Goal: Information Seeking & Learning: Check status

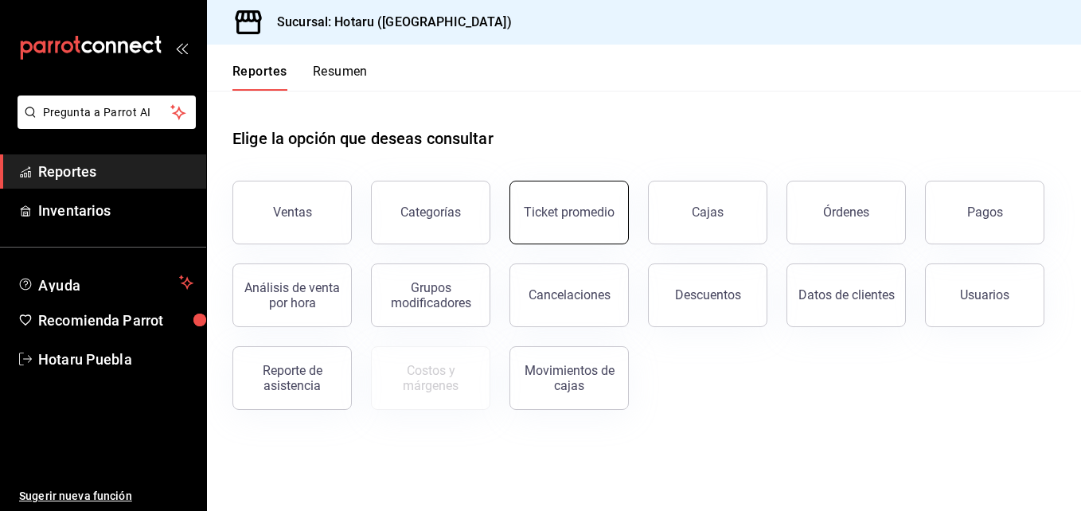
click at [564, 195] on button "Ticket promedio" at bounding box center [568, 213] width 119 height 64
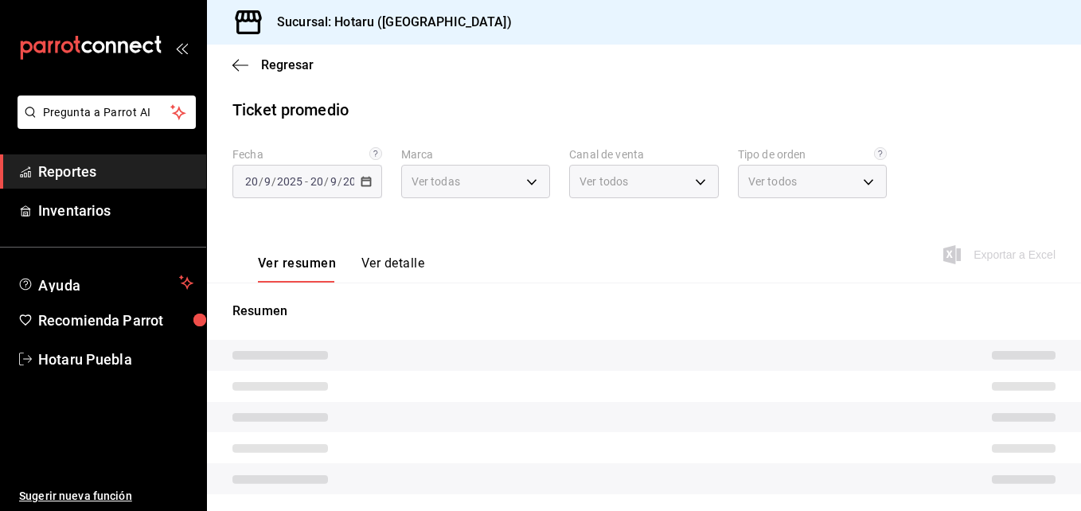
type input "28f2b94b-43d9-4456-ab58-be91b69769b2,f751b40b-1592-4fe9-b0c9-b3cde2f2f566"
type input "PARROT,UBER_EATS,RAPPI,DIDI_FOOD,ONLINE"
type input "fab97e86-f173-400a-9fb3-ec3d756d97d2,cce75506-828c-4b0a-8d3b-bb17af45970c,EXTER…"
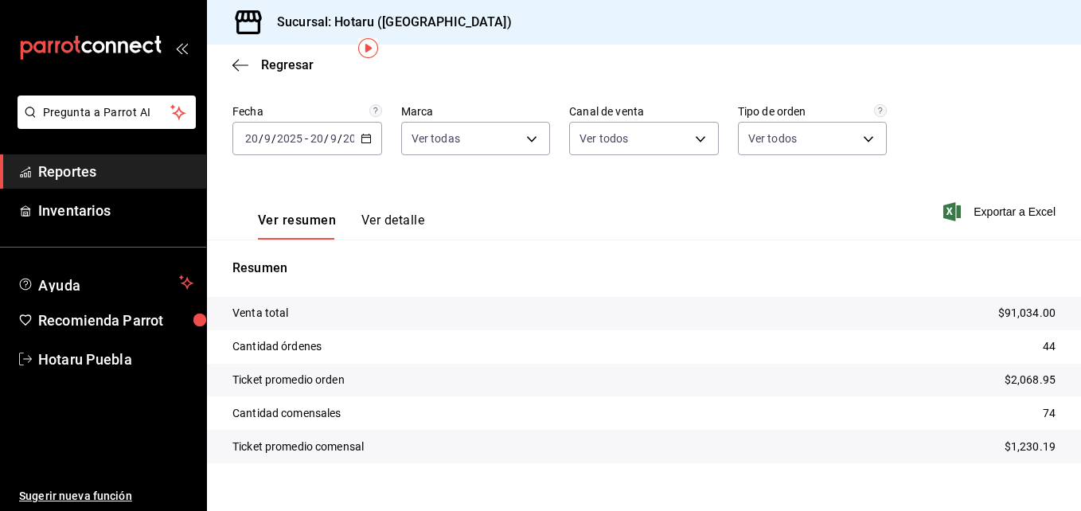
scroll to position [65, 0]
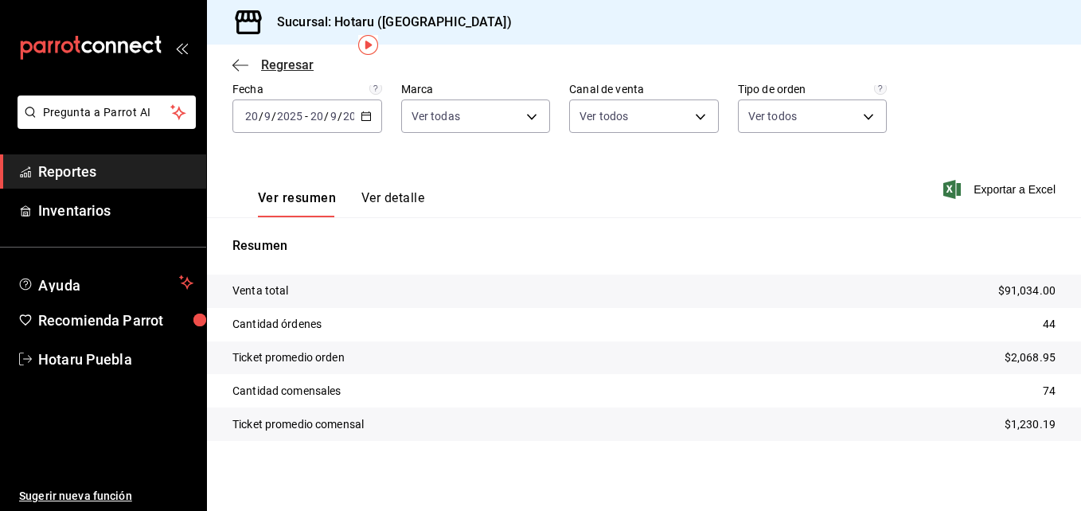
click at [241, 67] on icon "button" at bounding box center [240, 65] width 16 height 14
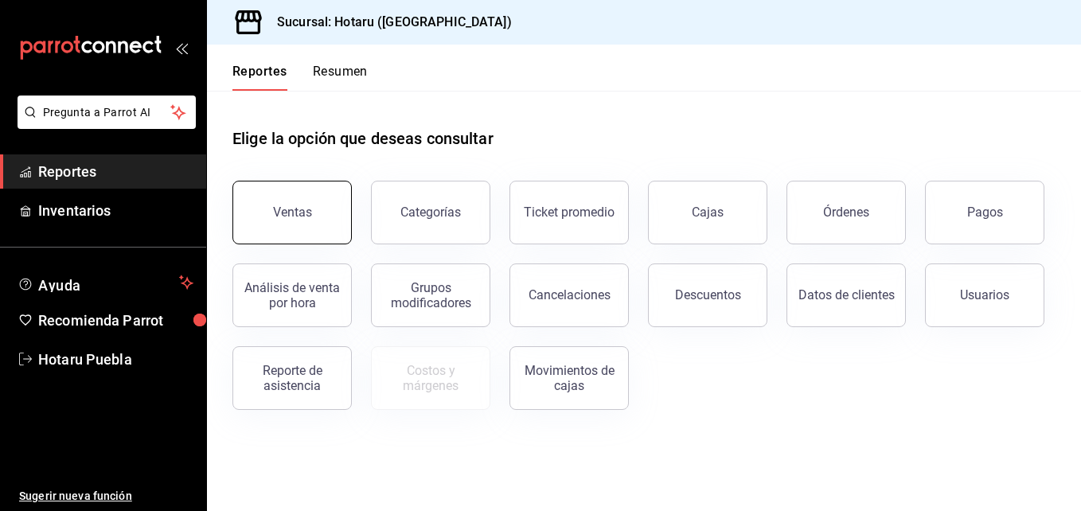
click at [289, 205] on button "Ventas" at bounding box center [291, 213] width 119 height 64
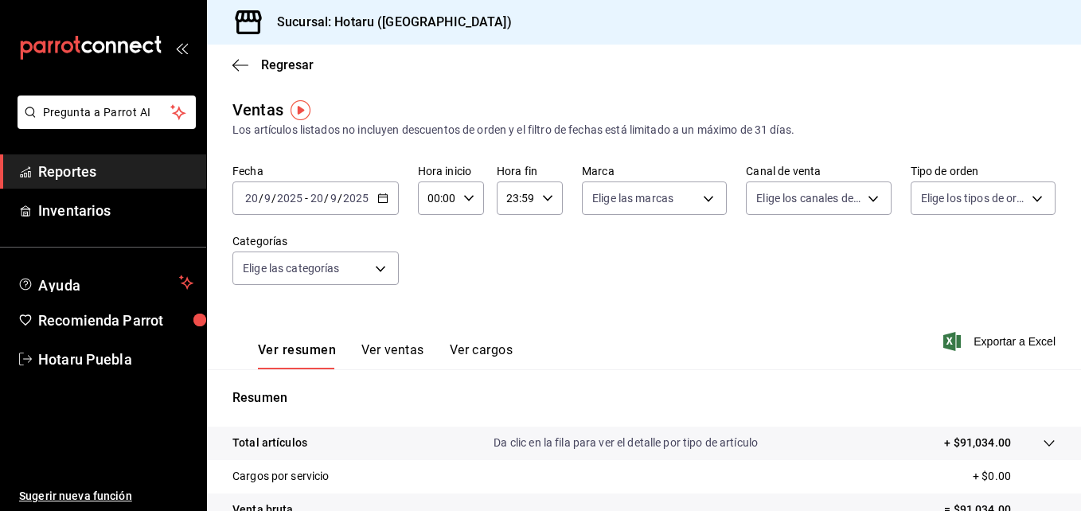
click at [306, 197] on span "-" at bounding box center [306, 198] width 3 height 13
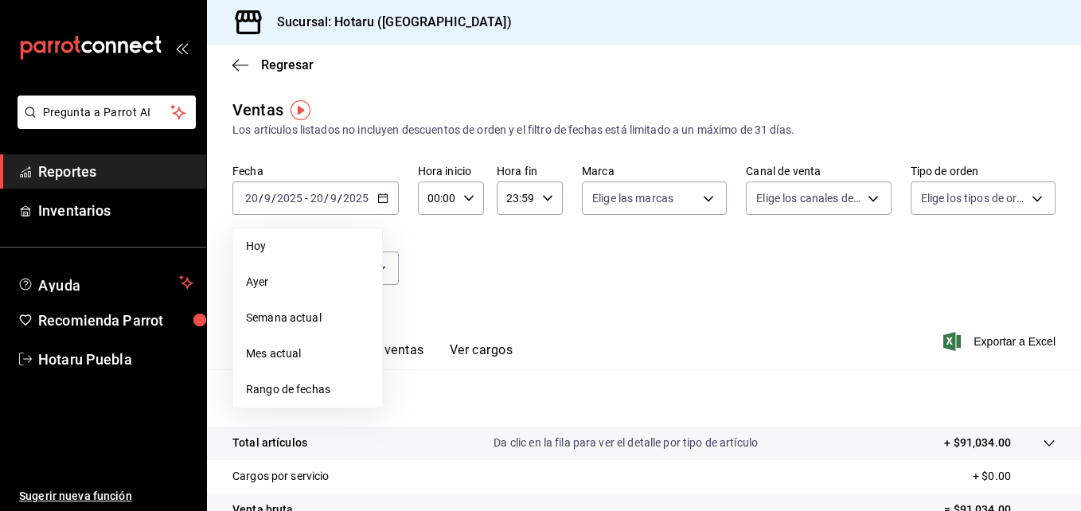
click at [492, 256] on div "Fecha [DATE] [DATE] - [DATE] [DATE] [DATE] [DATE] Semana actual Mes actual Rang…" at bounding box center [643, 234] width 823 height 140
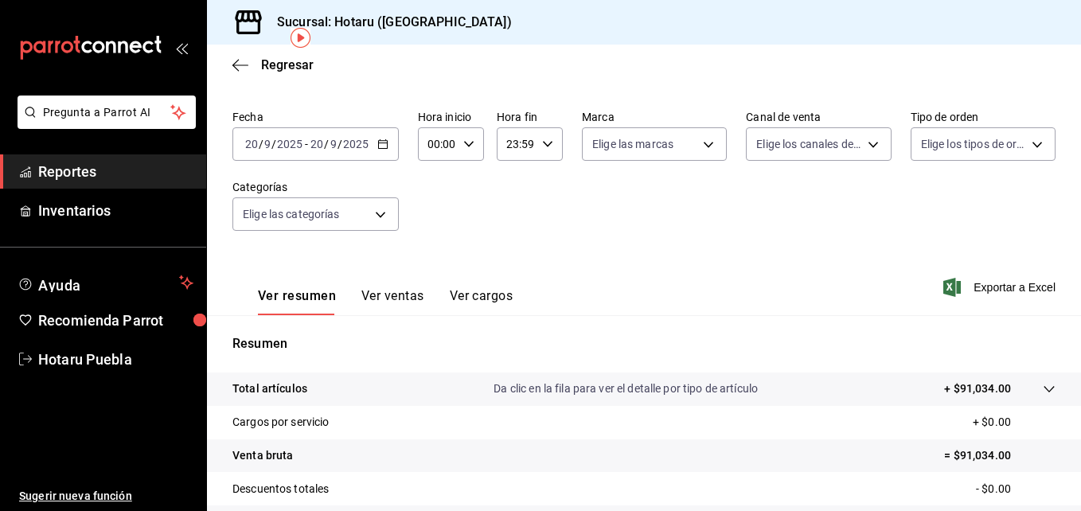
scroll to position [80, 0]
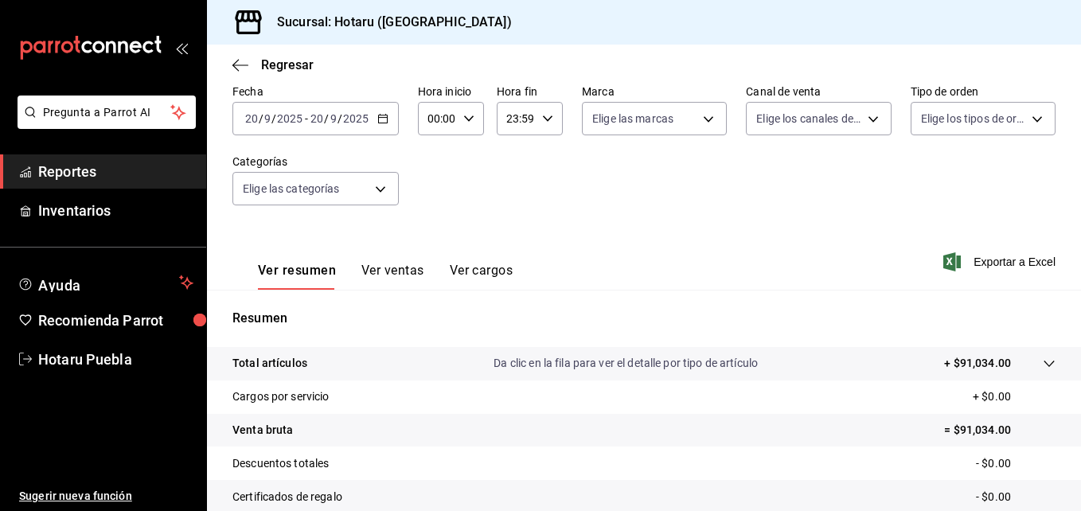
click at [1043, 363] on icon at bounding box center [1048, 364] width 10 height 6
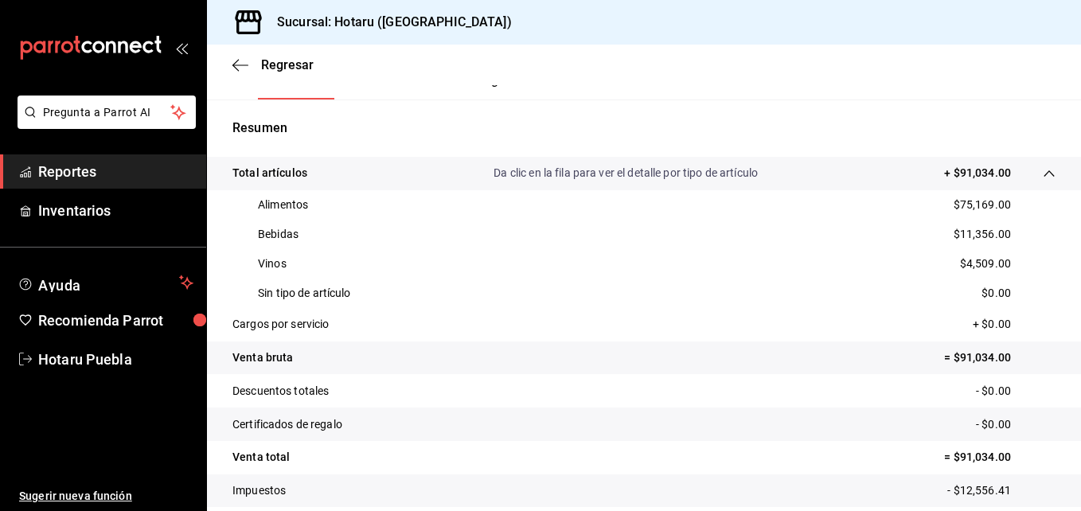
scroll to position [318, 0]
